Goal: Information Seeking & Learning: Learn about a topic

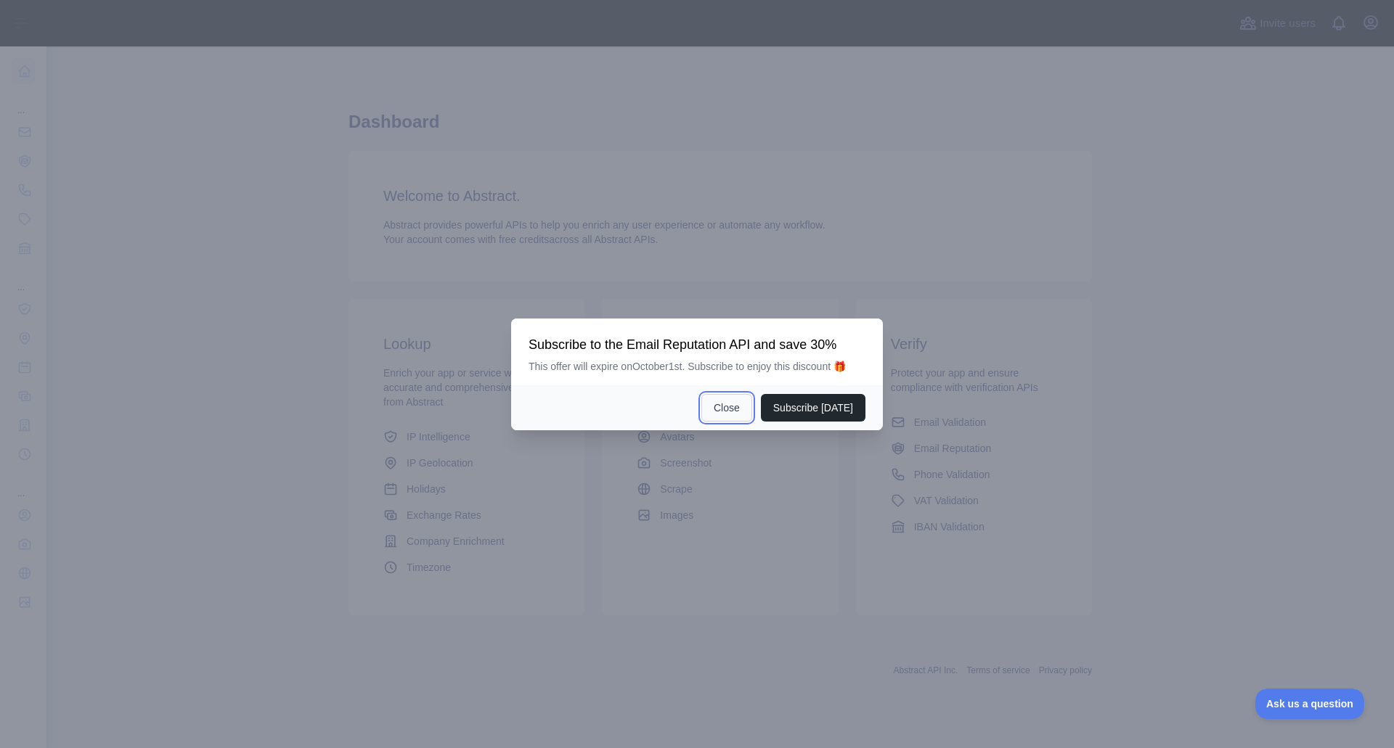
click at [726, 411] on button "Close" at bounding box center [726, 408] width 51 height 28
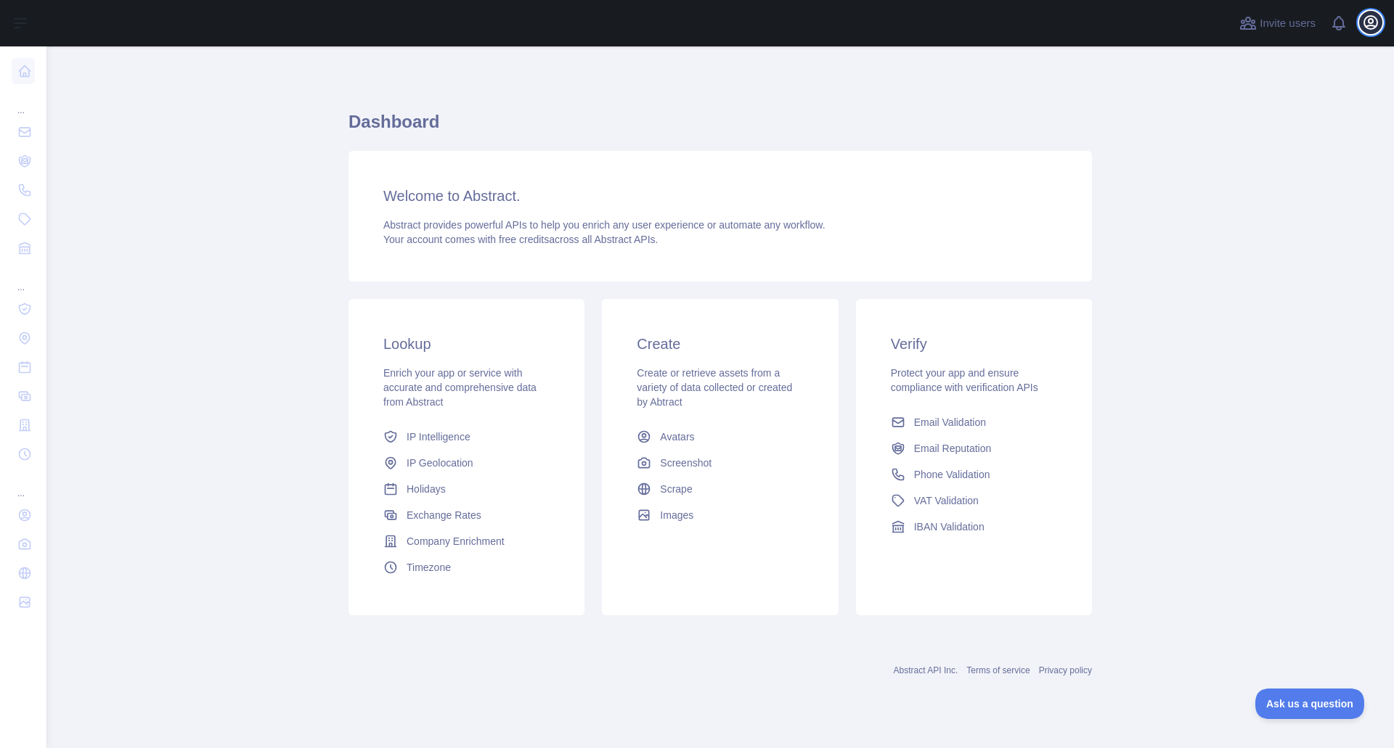
click at [1370, 23] on icon "button" at bounding box center [1370, 22] width 13 height 13
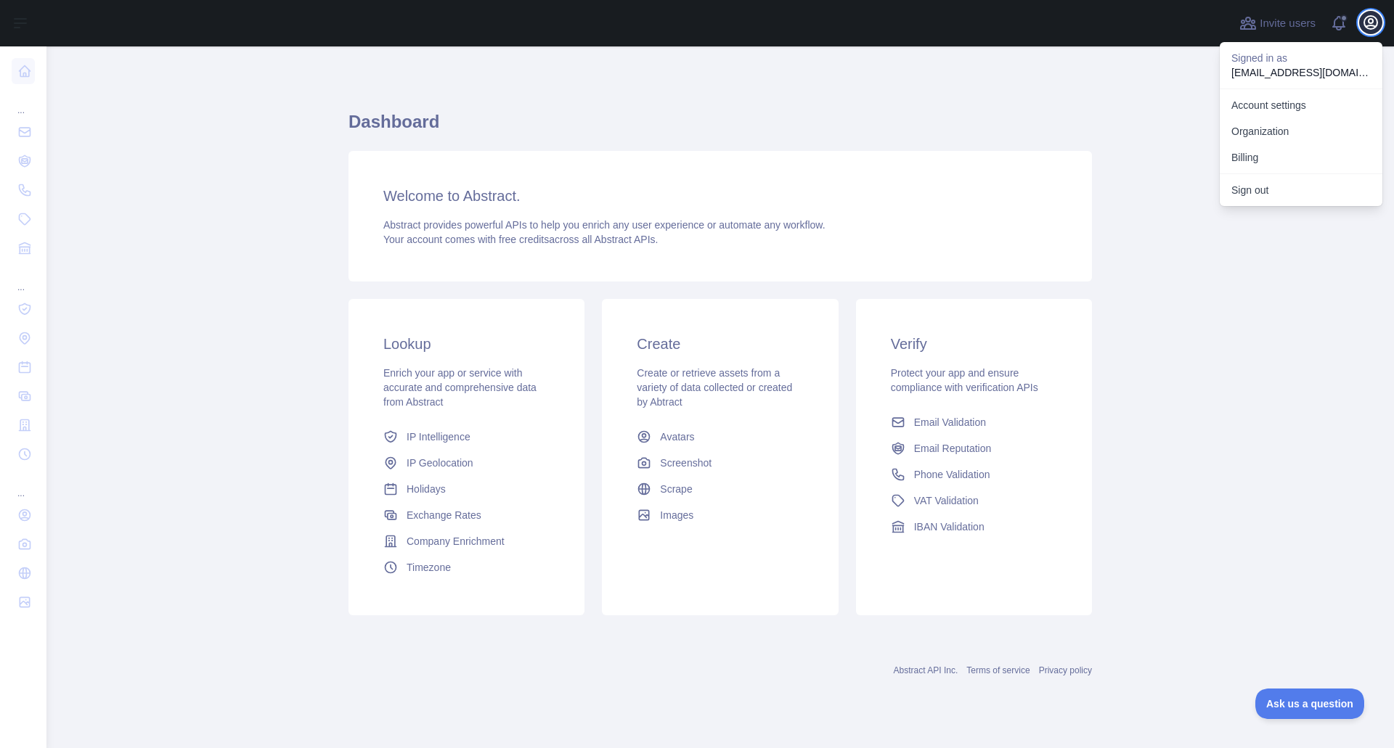
click at [1370, 23] on icon "button" at bounding box center [1370, 22] width 13 height 13
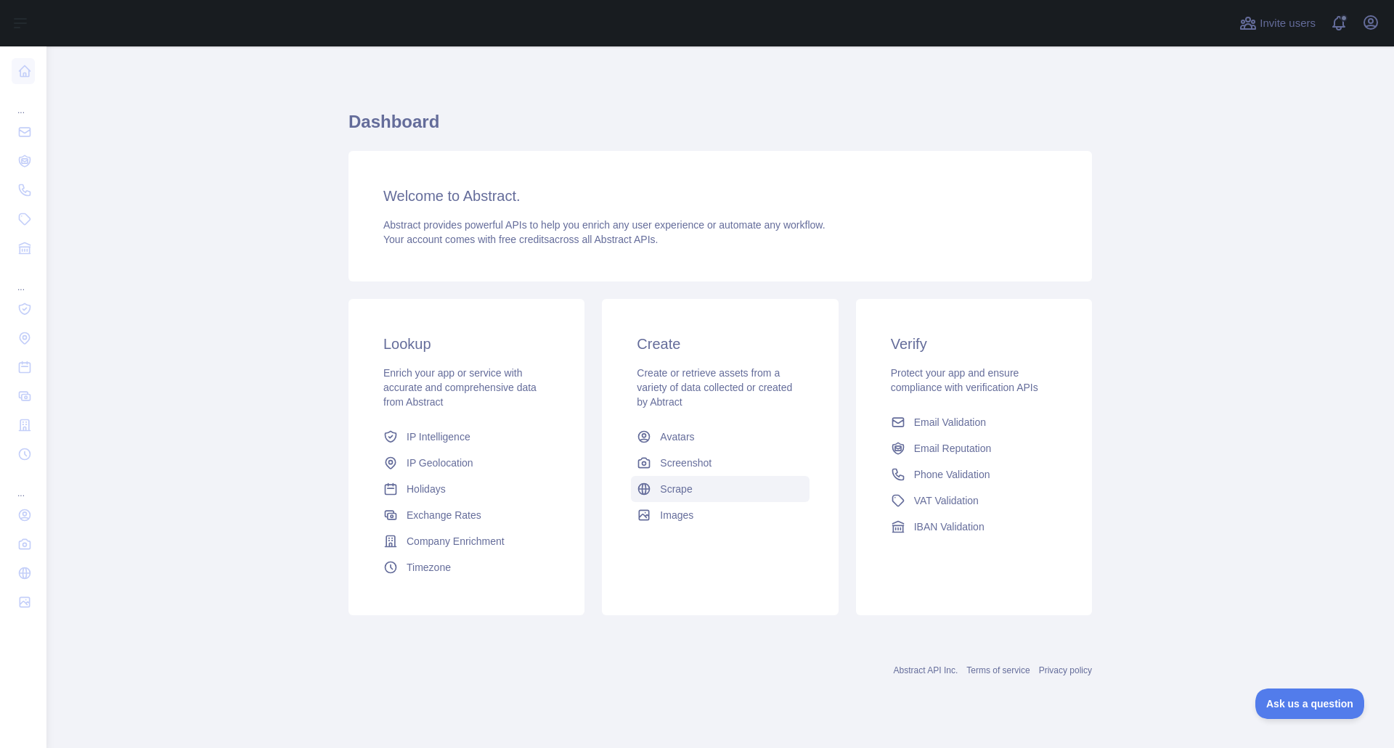
click at [662, 486] on span "Scrape" at bounding box center [676, 489] width 32 height 15
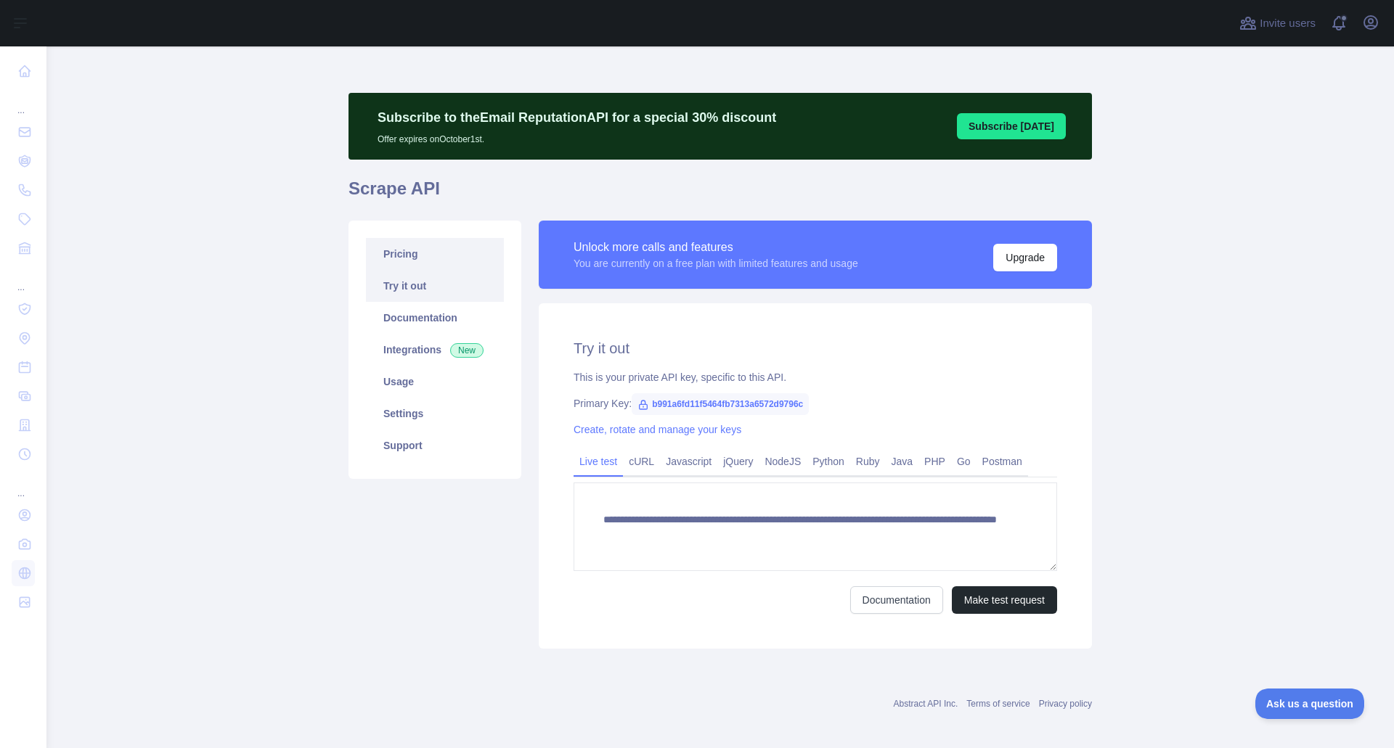
click at [407, 252] on link "Pricing" at bounding box center [435, 254] width 138 height 32
